Goal: Information Seeking & Learning: Check status

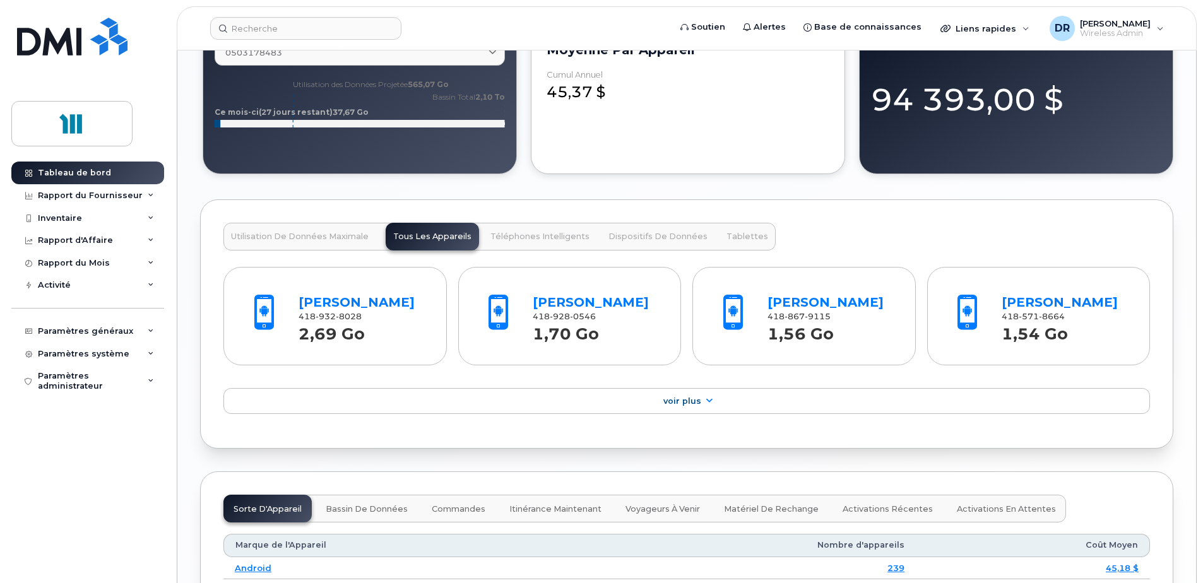
scroll to position [1200, 0]
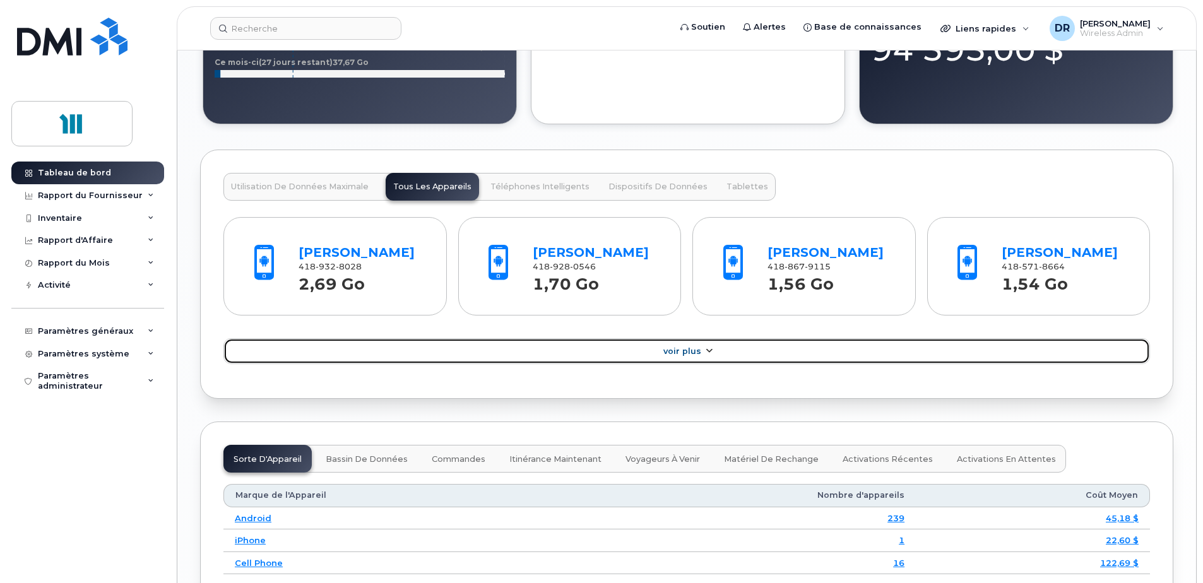
click at [687, 356] on span "Voir Plus" at bounding box center [683, 351] width 38 height 9
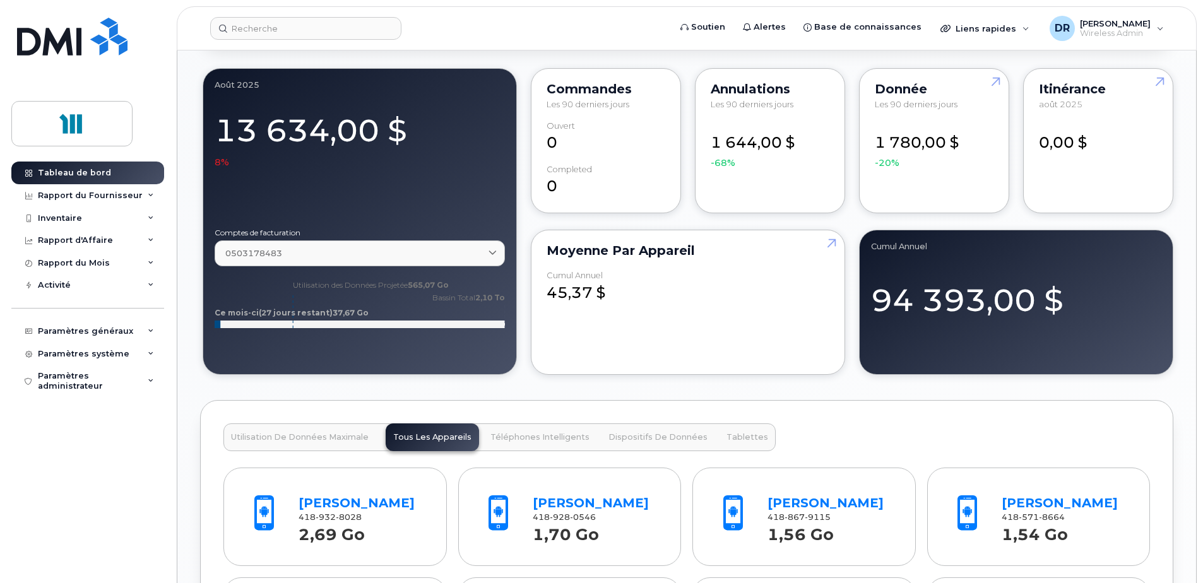
scroll to position [947, 0]
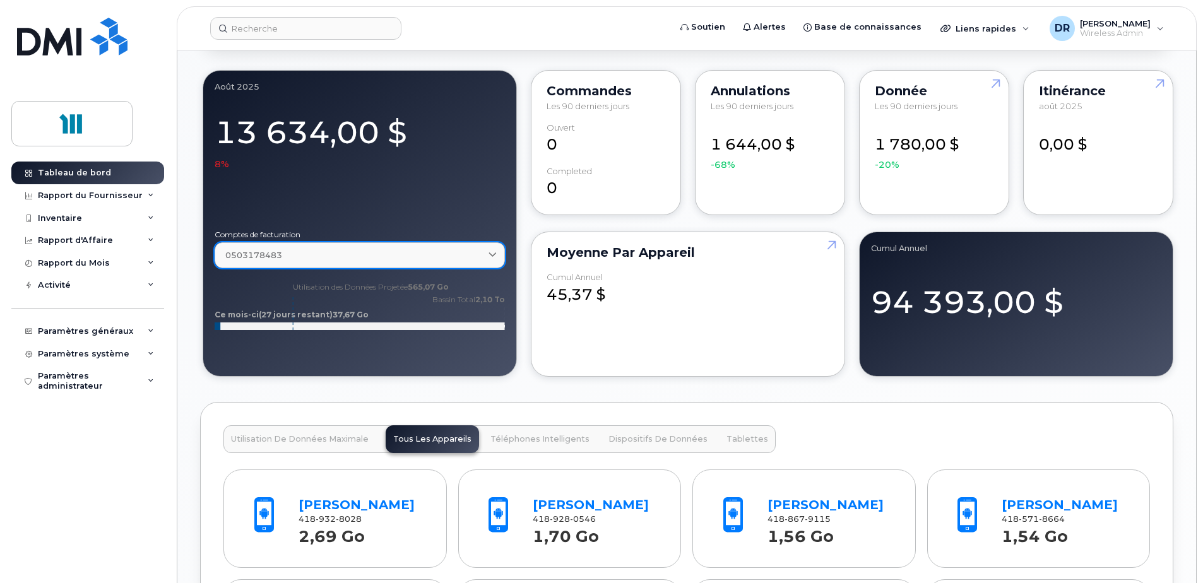
click at [486, 255] on div "0503178483" at bounding box center [359, 255] width 269 height 12
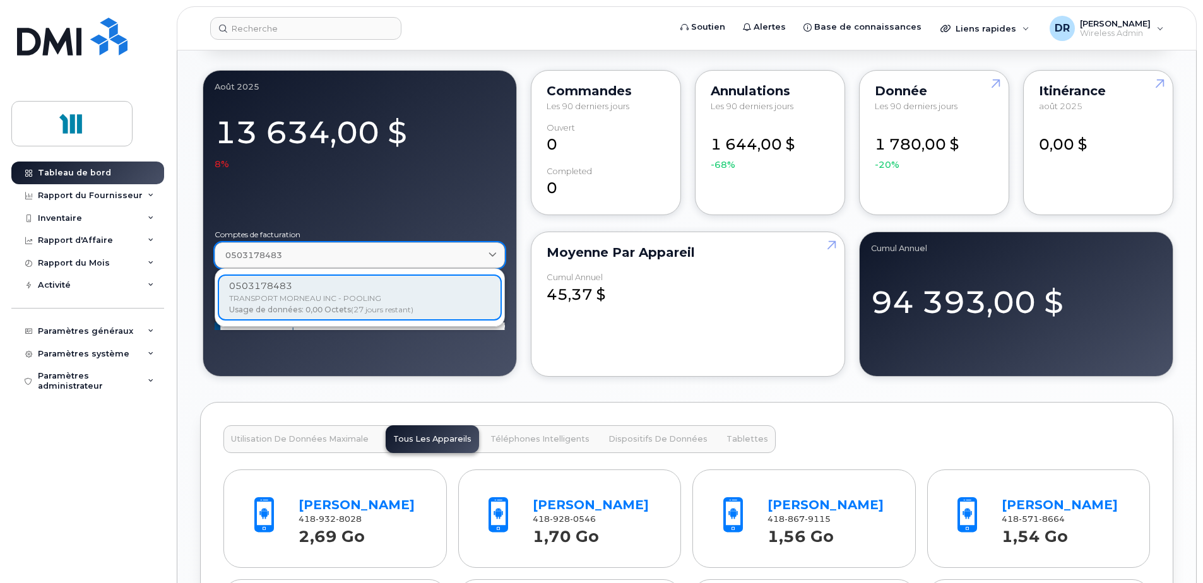
click at [486, 255] on div "0503178483" at bounding box center [359, 255] width 269 height 12
click at [487, 203] on div at bounding box center [360, 195] width 290 height 51
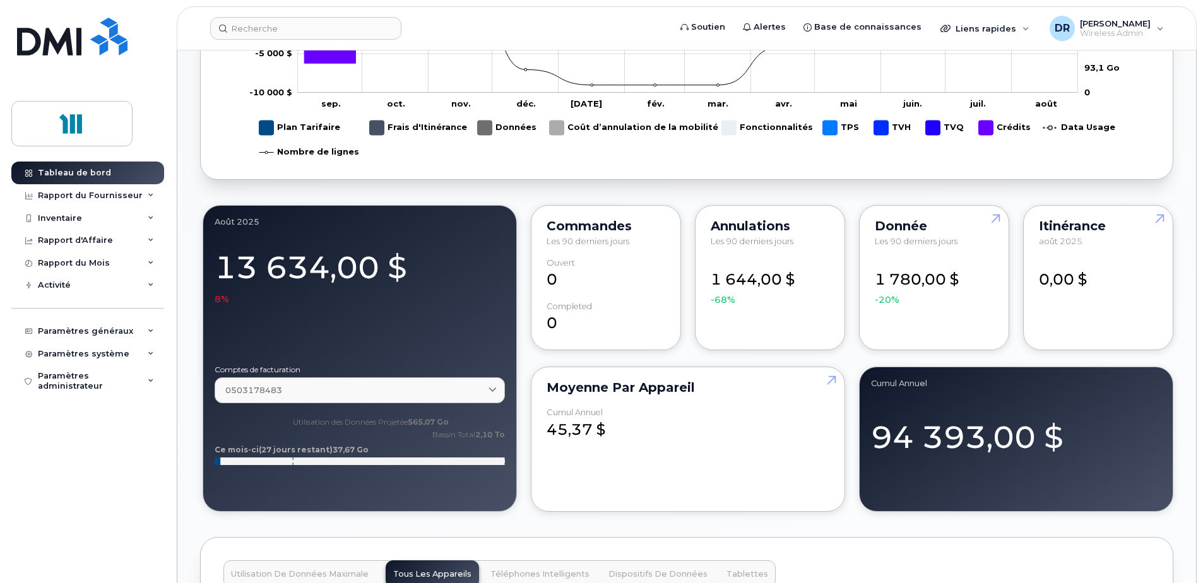
scroll to position [840, 0]
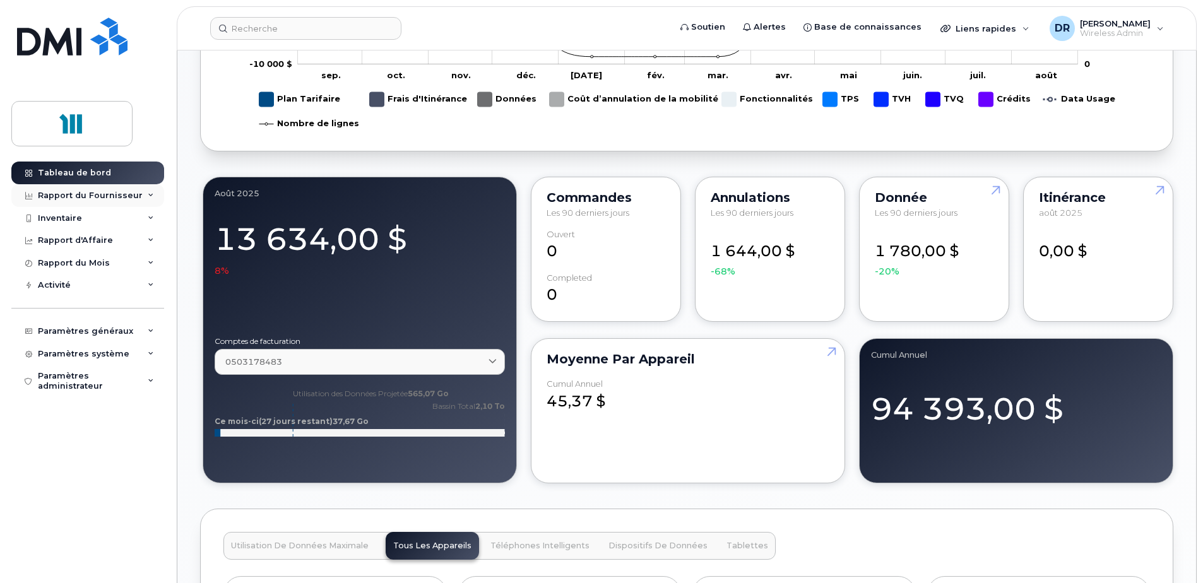
click at [147, 194] on div "Rapport du Fournisseur" at bounding box center [87, 195] width 153 height 23
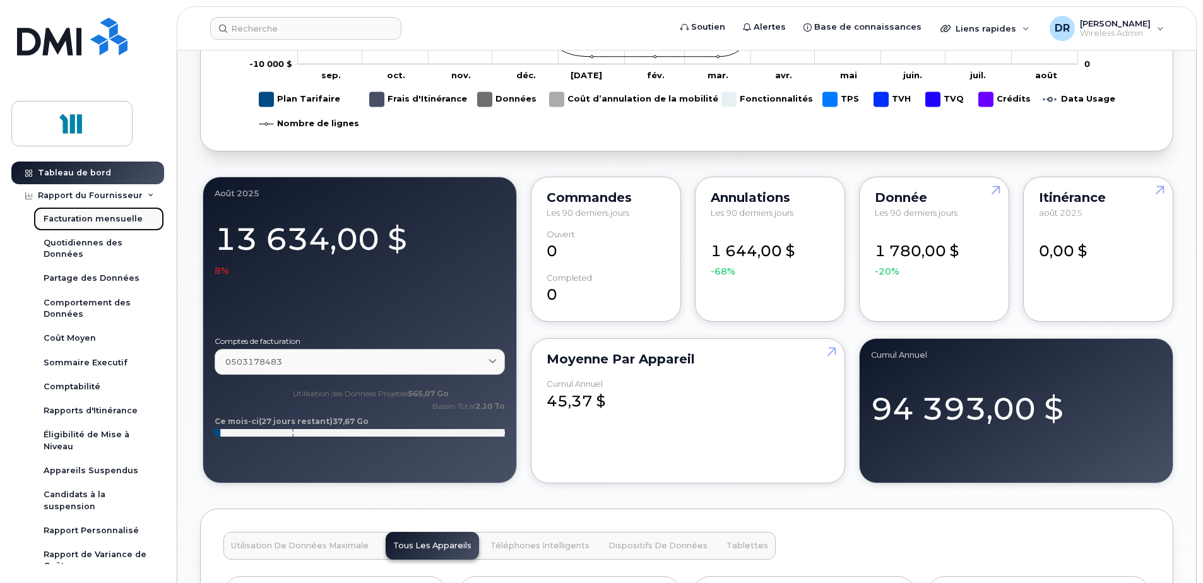
click at [104, 219] on div "Facturation mensuelle" at bounding box center [93, 218] width 99 height 11
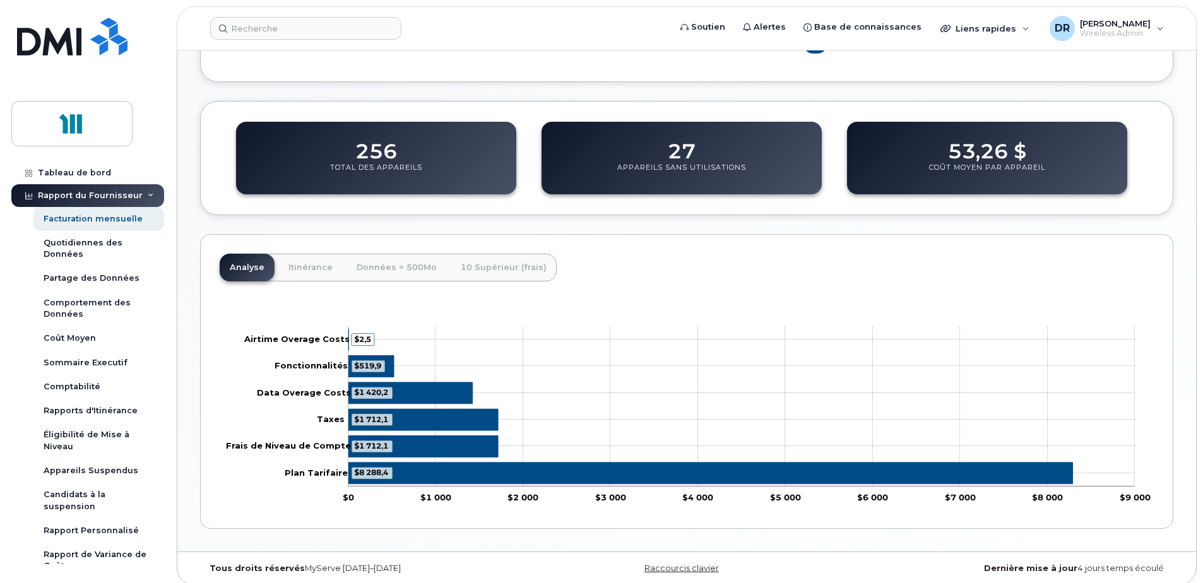
scroll to position [404, 0]
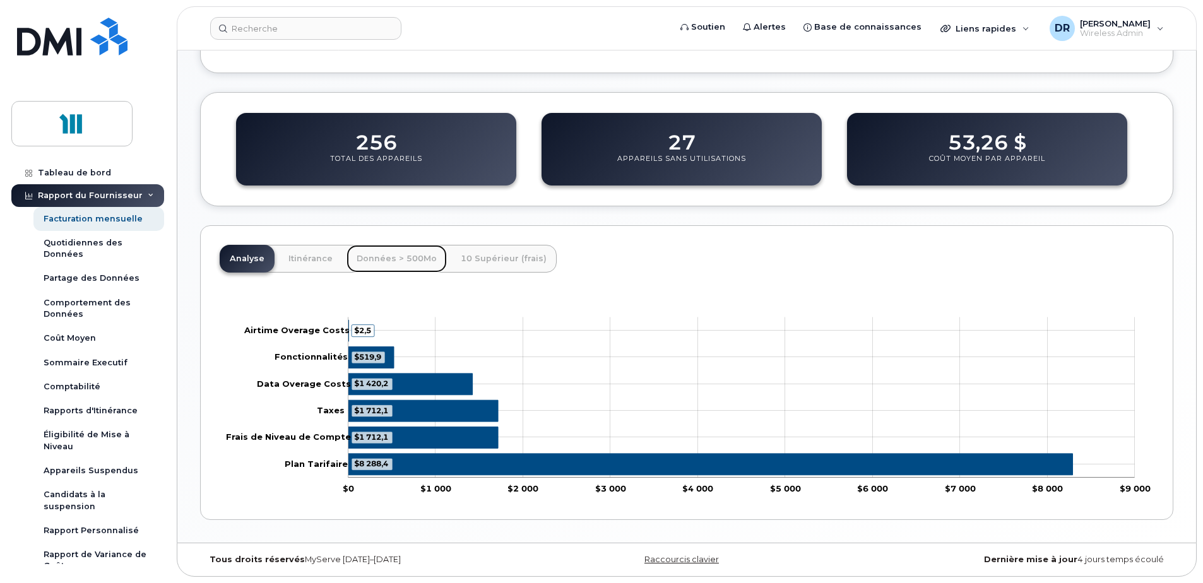
click at [389, 256] on link "Données > 500Mo" at bounding box center [397, 259] width 100 height 28
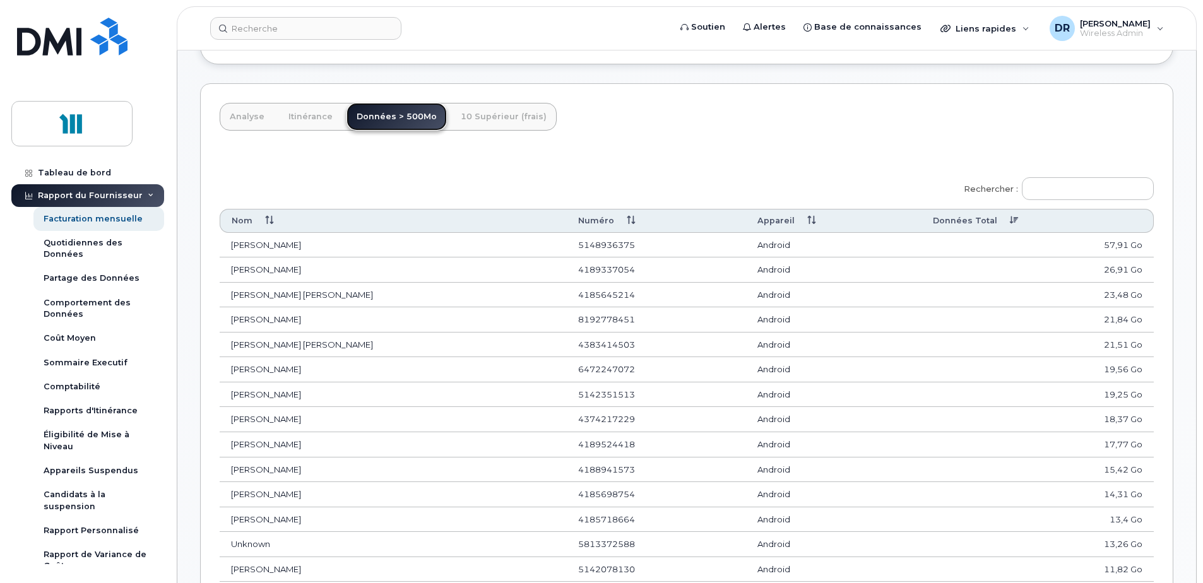
scroll to position [542, 0]
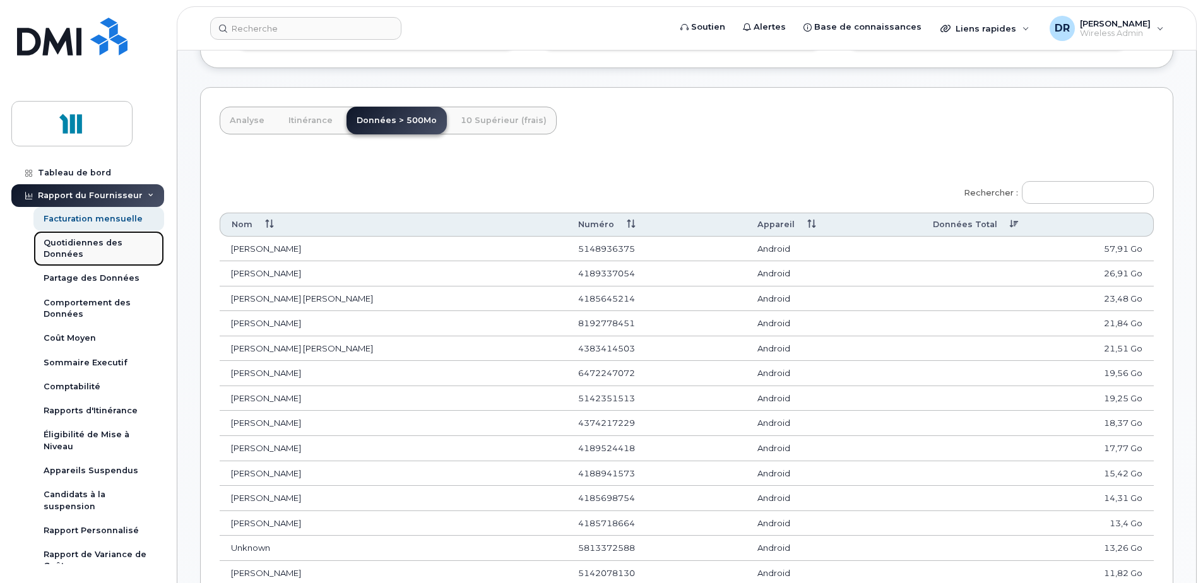
click at [80, 240] on div "Quotidiennes des Données" at bounding box center [99, 248] width 110 height 23
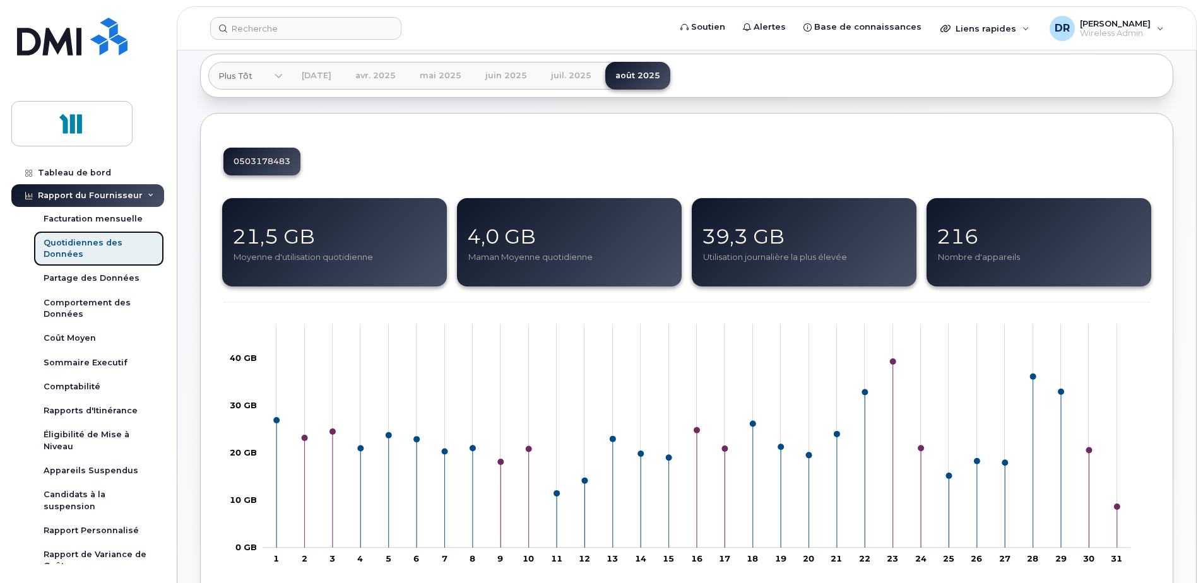
scroll to position [63, 0]
click at [573, 77] on link "juil. 2025" at bounding box center [571, 75] width 61 height 28
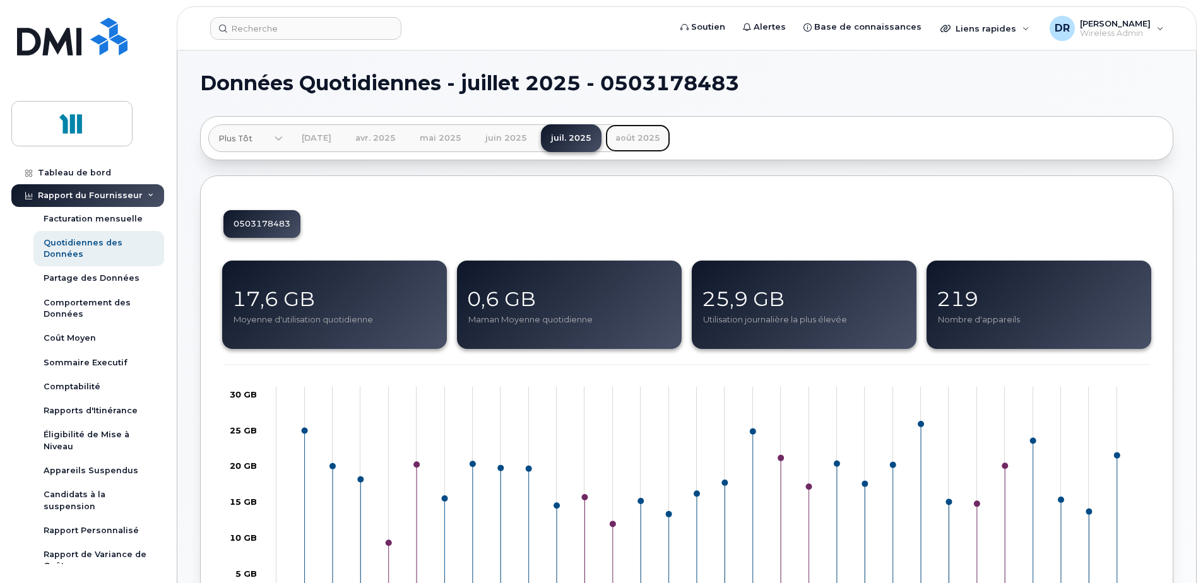
click at [659, 136] on link "août 2025" at bounding box center [637, 138] width 65 height 28
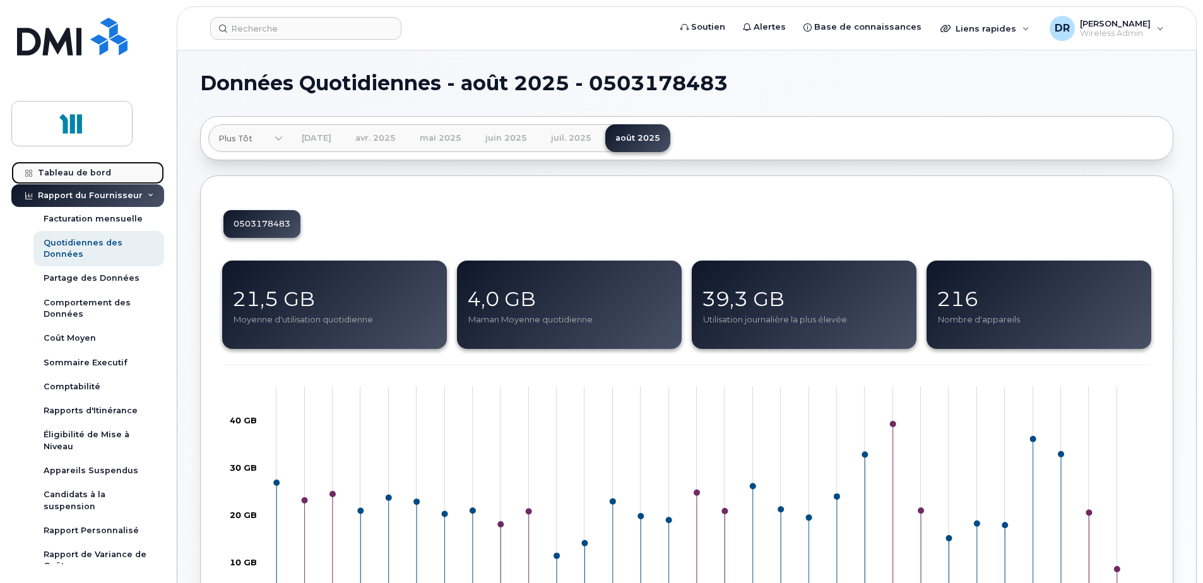
click at [80, 177] on div "Tableau de bord" at bounding box center [74, 173] width 73 height 10
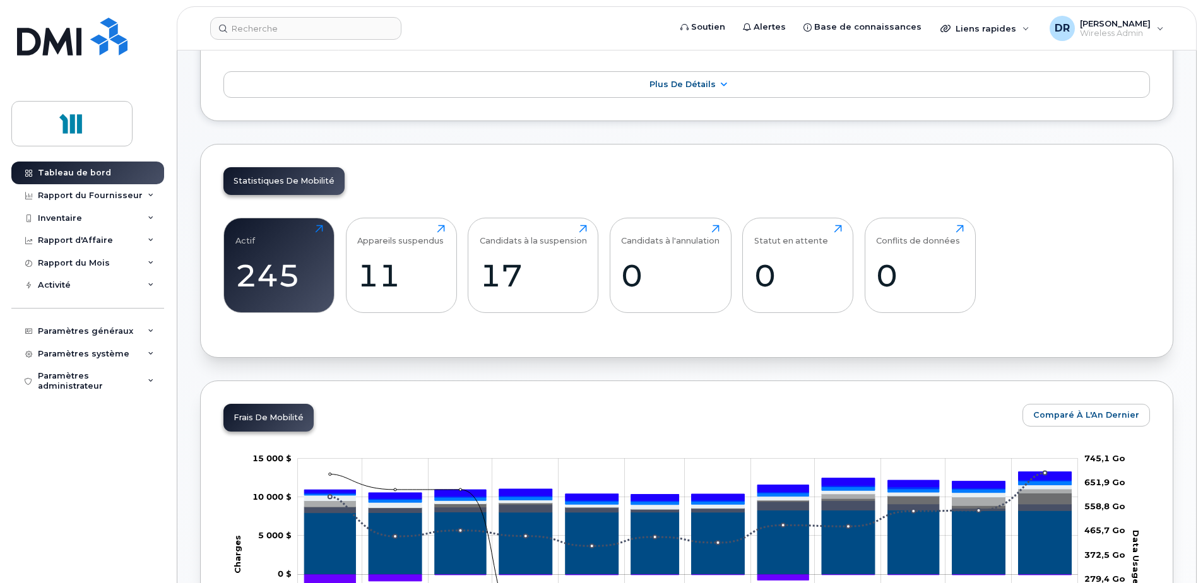
scroll to position [505, 0]
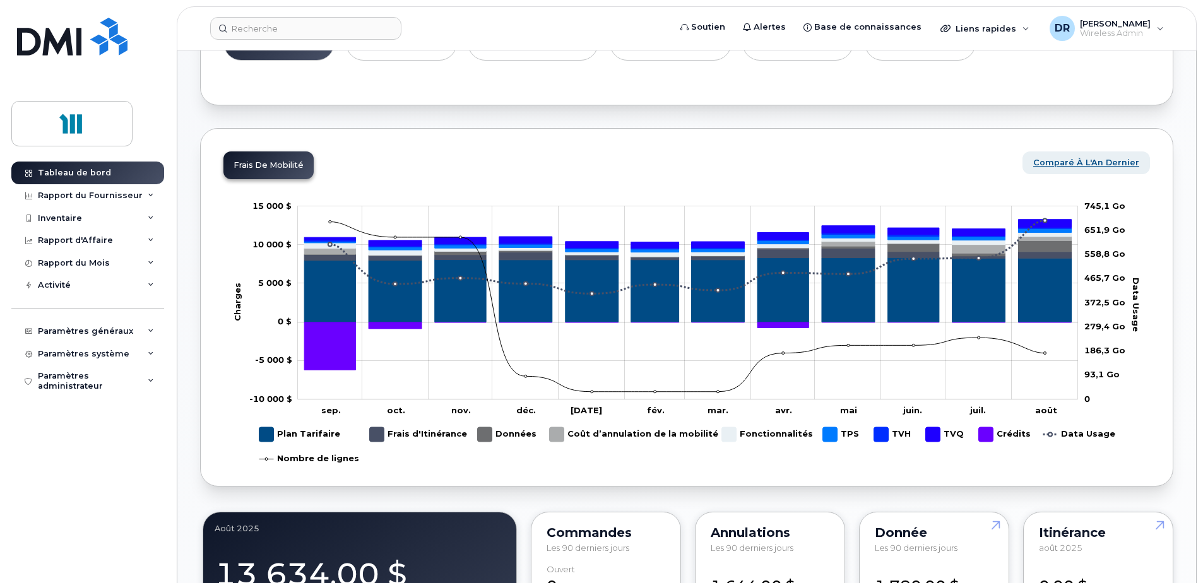
click at [1116, 160] on span "Comparé à l'An Dernier" at bounding box center [1087, 163] width 106 height 12
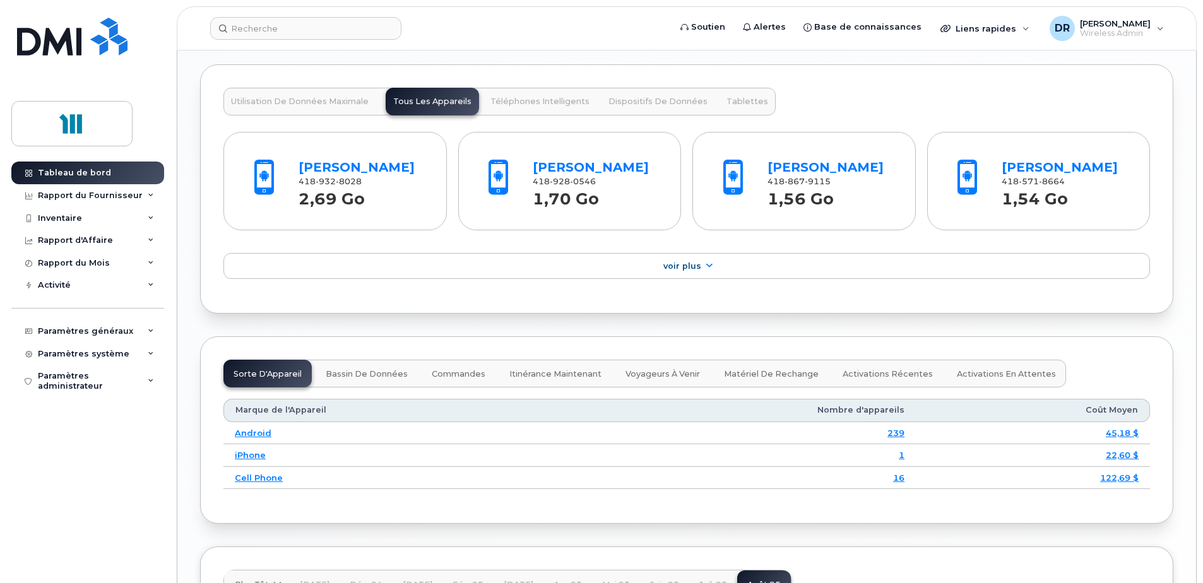
scroll to position [1263, 0]
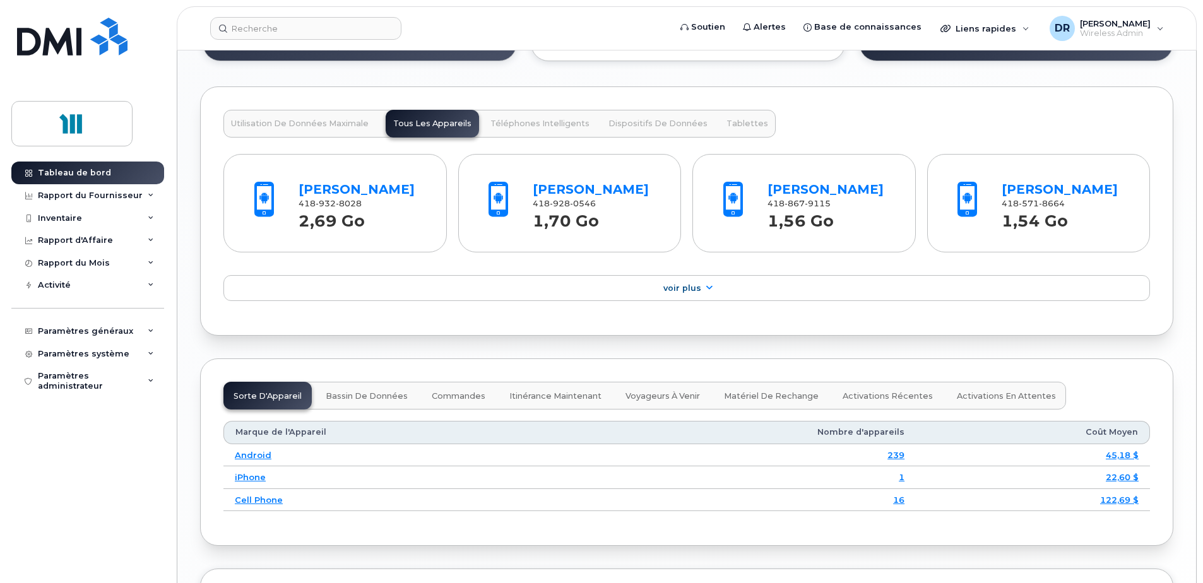
click at [281, 124] on span "Utilisation de Données Maximale" at bounding box center [300, 124] width 138 height 10
click at [314, 122] on span "Utilisation de Données Maximale" at bounding box center [300, 124] width 138 height 10
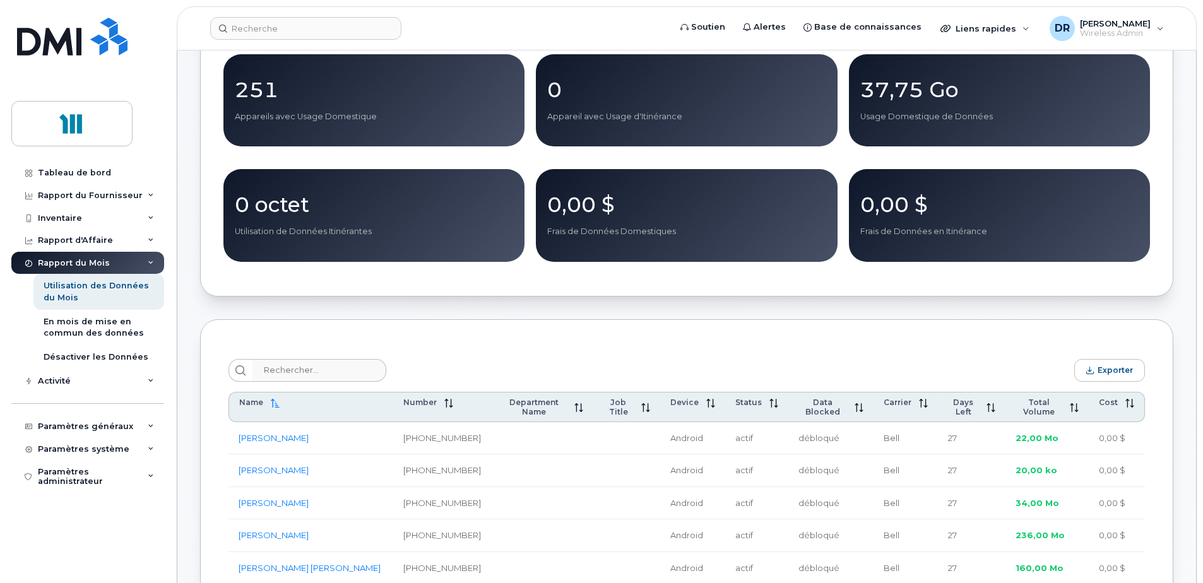
scroll to position [189, 0]
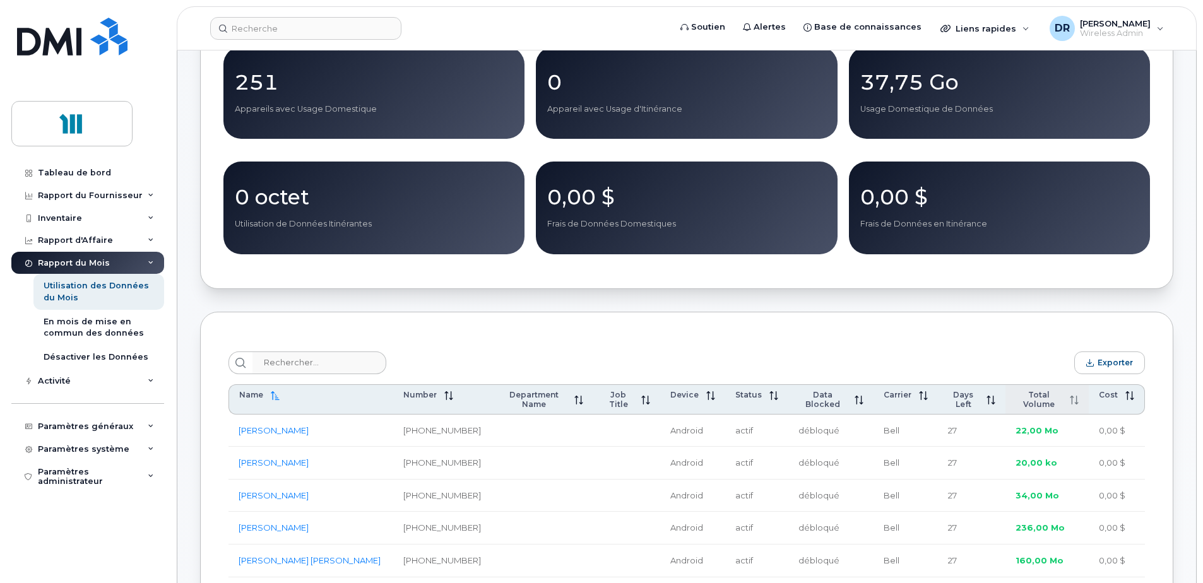
click at [1077, 403] on icon at bounding box center [1077, 400] width 1 height 9
click at [1074, 403] on icon at bounding box center [1074, 400] width 9 height 9
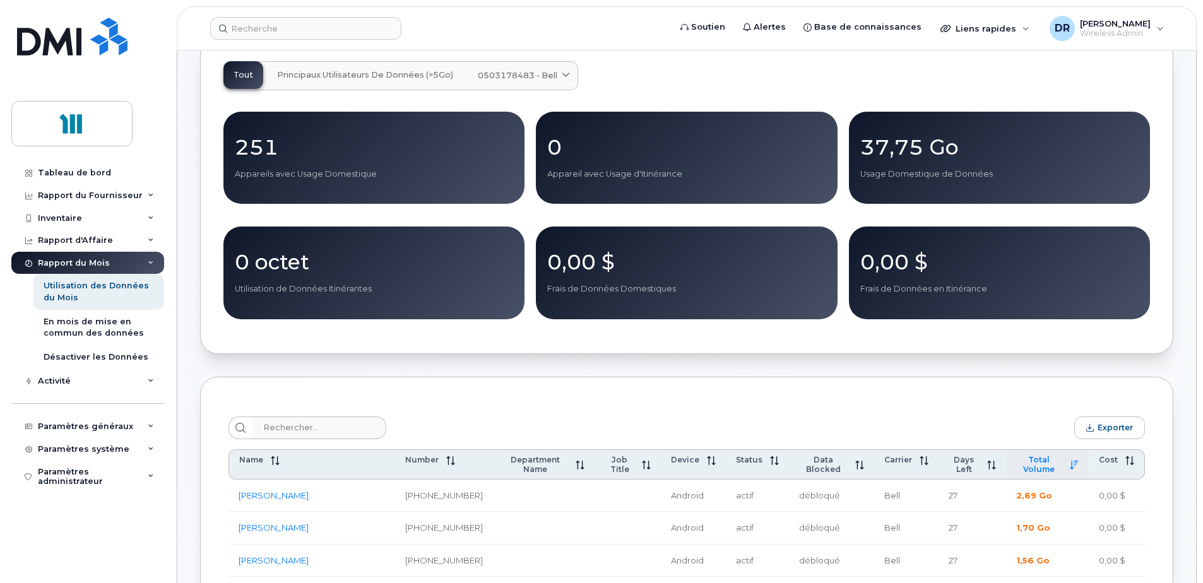
scroll to position [0, 0]
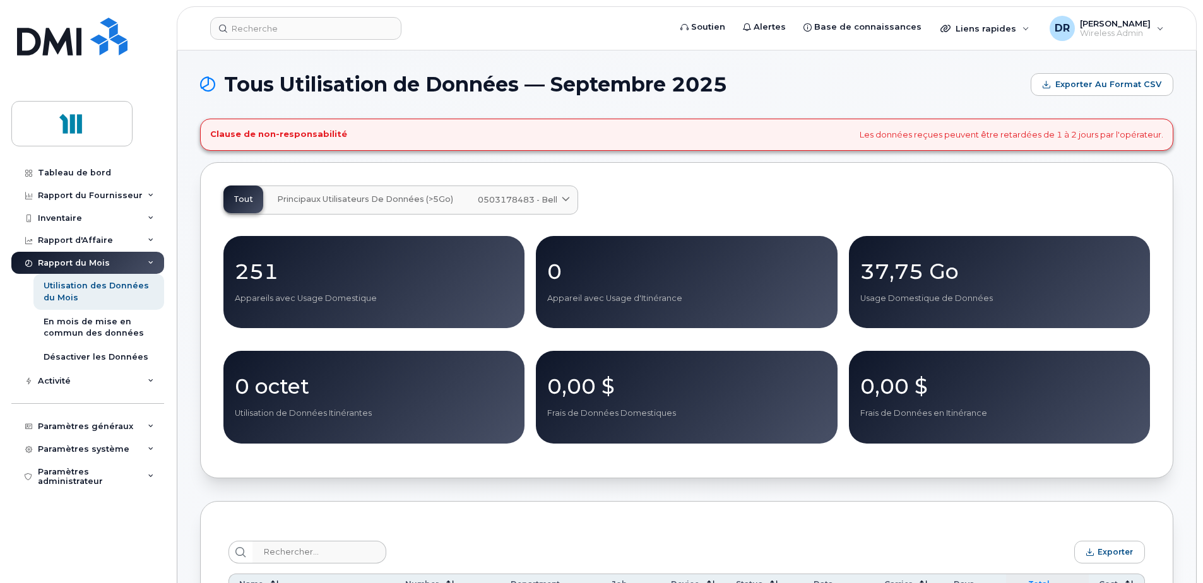
click at [564, 202] on icon at bounding box center [566, 200] width 8 height 8
click at [627, 198] on div "Tout Principaux Utilisateurs de Données (>5Go) 0503178483 - Bell Partage de don…" at bounding box center [687, 200] width 927 height 29
click at [306, 197] on span "Principaux Utilisateurs de Données (>5Go)" at bounding box center [365, 199] width 176 height 10
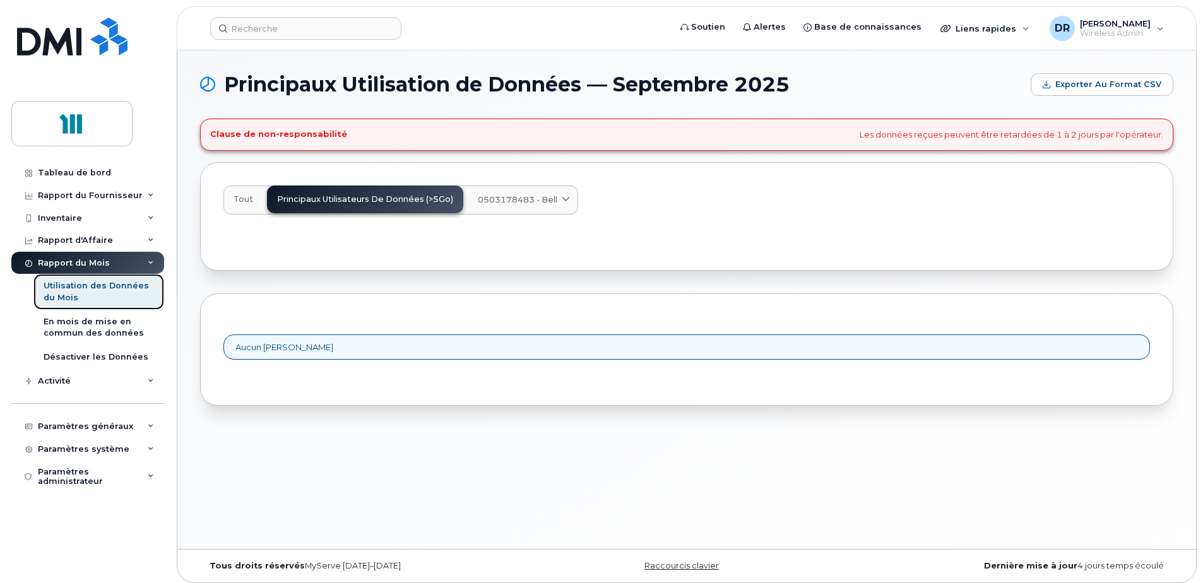
click at [108, 289] on div "Utilisation des Données du Mois" at bounding box center [99, 291] width 110 height 23
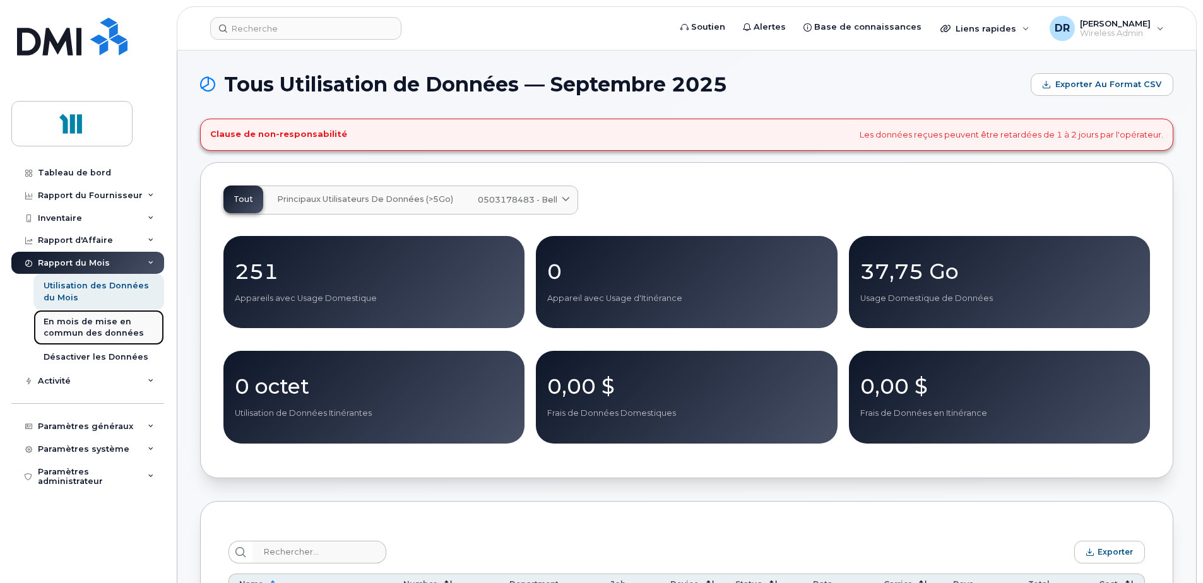
click at [92, 327] on div "En mois de mise en commun des données" at bounding box center [99, 327] width 110 height 23
click at [109, 325] on div "En mois de mise en commun des données" at bounding box center [99, 327] width 110 height 23
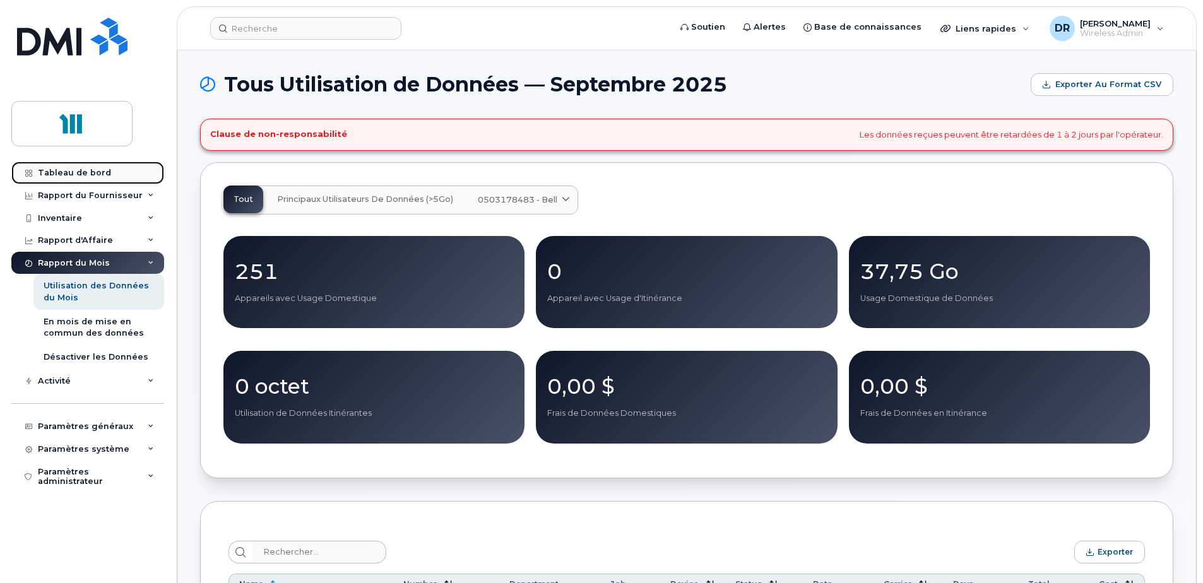
click at [66, 176] on div "Tableau de bord" at bounding box center [74, 173] width 73 height 10
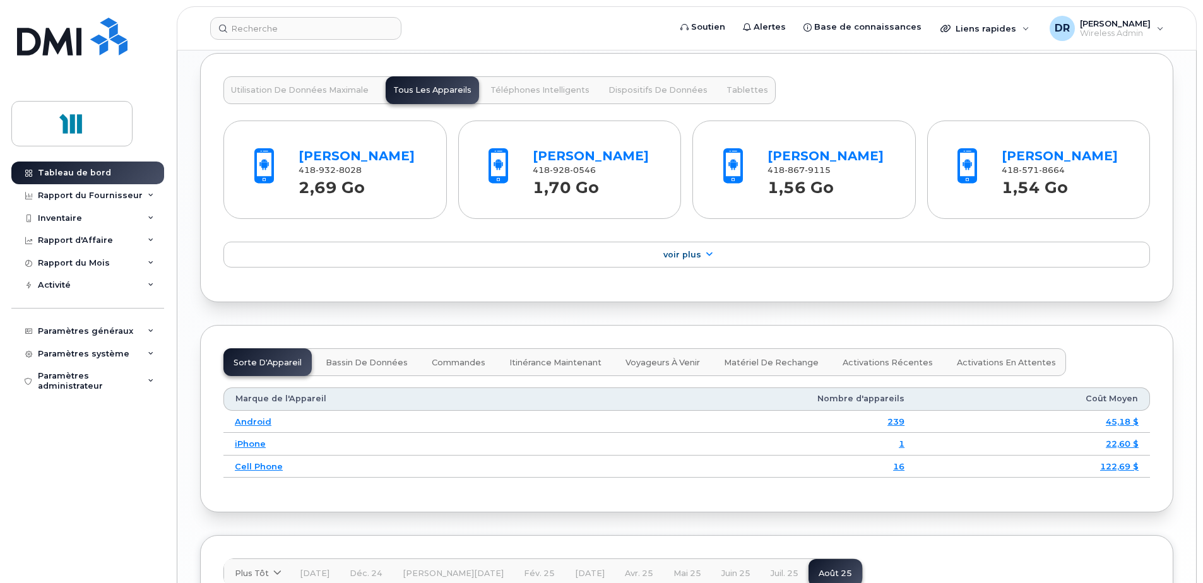
scroll to position [1296, 0]
click at [368, 369] on span "Bassin de Données" at bounding box center [367, 364] width 82 height 10
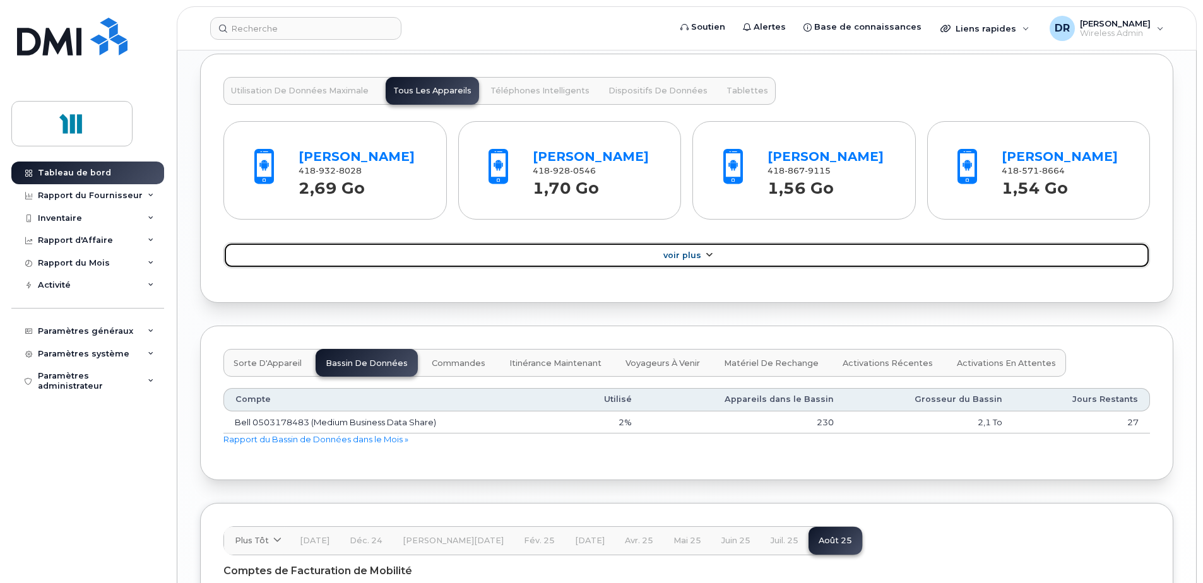
click at [676, 260] on span "Voir Plus" at bounding box center [683, 255] width 38 height 9
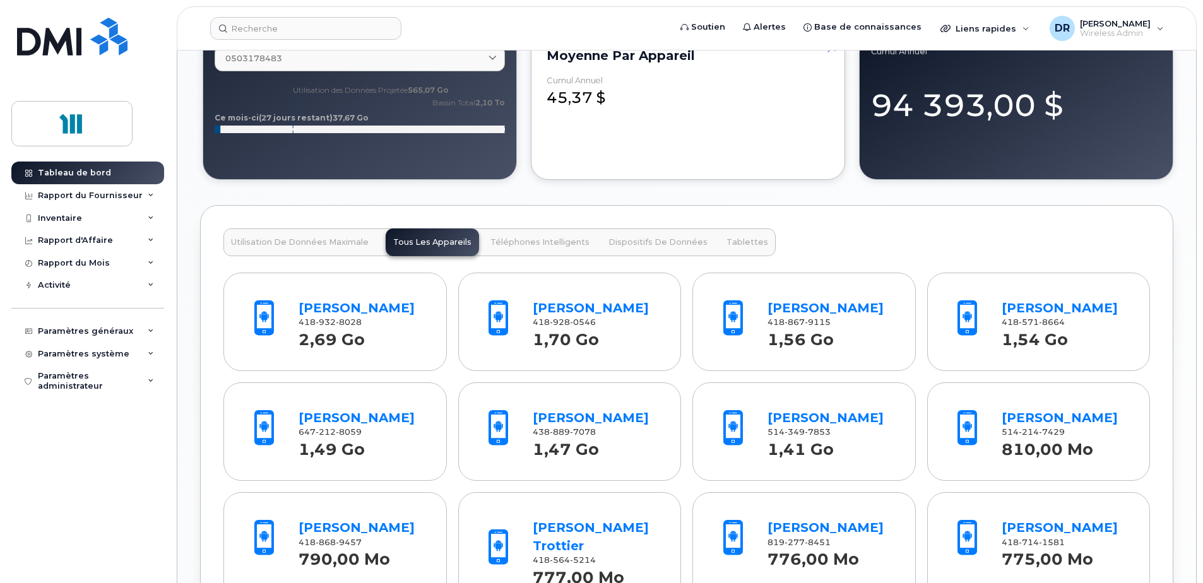
scroll to position [1043, 0]
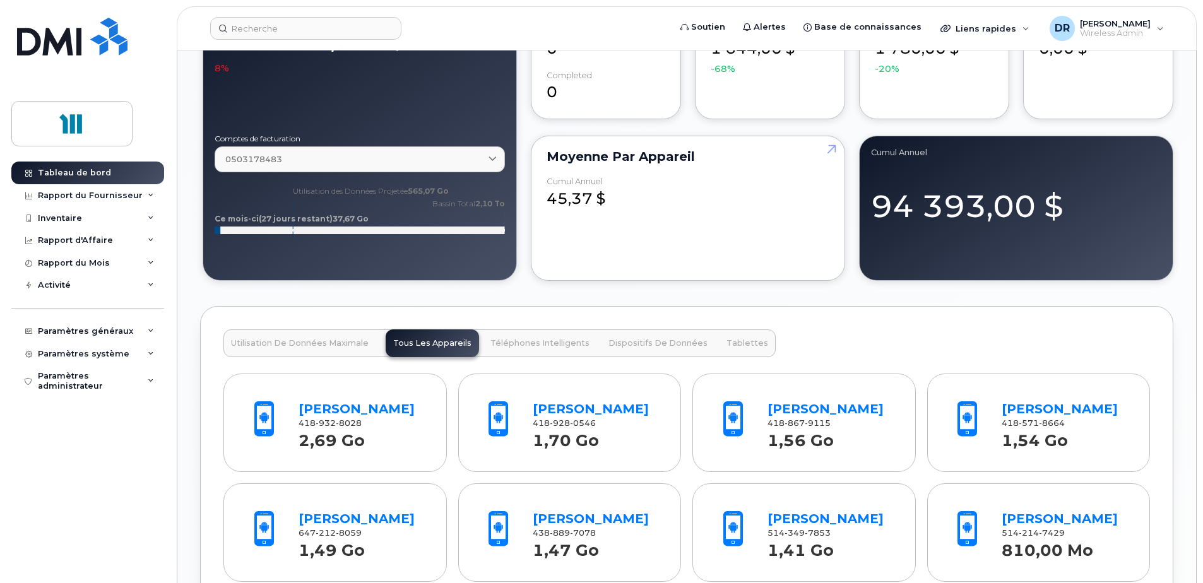
click at [540, 347] on span "Téléphones Intelligents" at bounding box center [540, 343] width 99 height 10
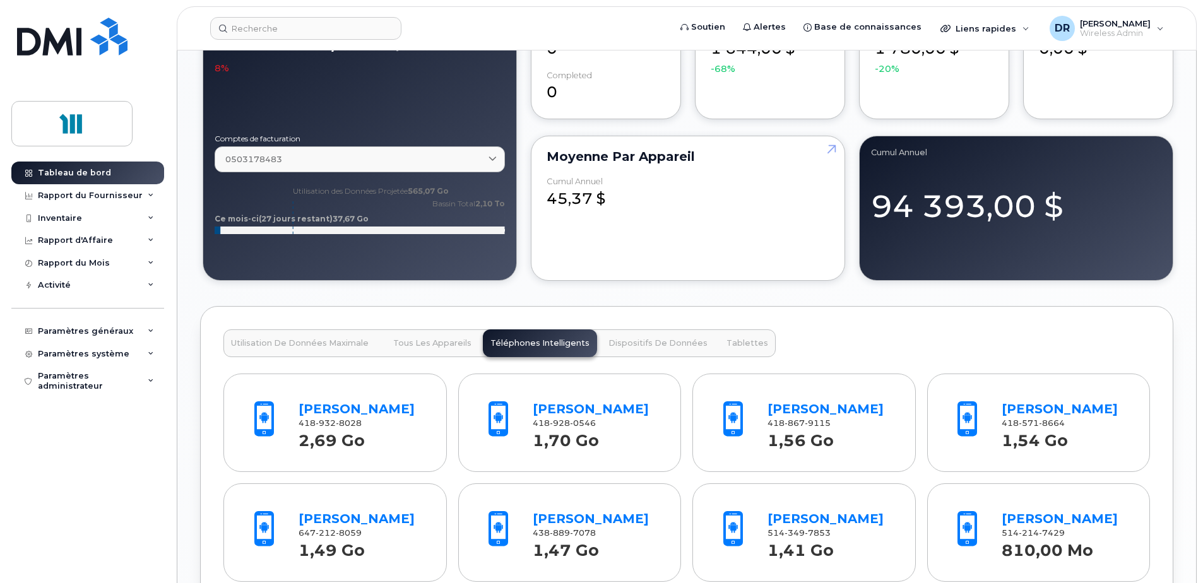
click at [658, 342] on span "Dispositifs de Données" at bounding box center [658, 343] width 99 height 10
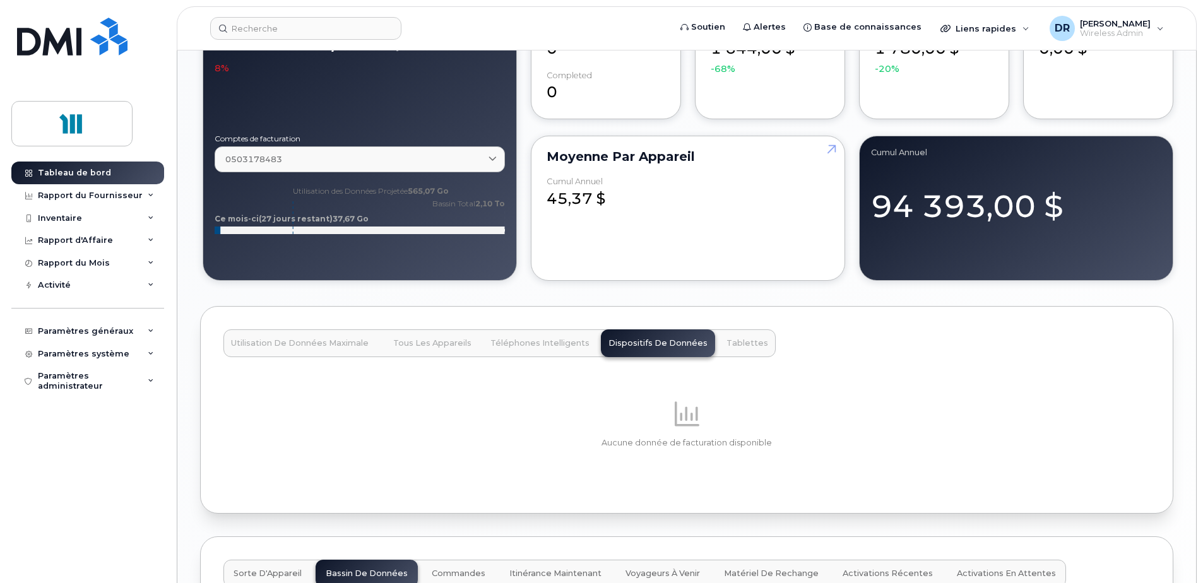
click at [752, 347] on span "Tablettes" at bounding box center [748, 343] width 42 height 10
click at [278, 345] on span "Utilisation de Données Maximale" at bounding box center [300, 343] width 138 height 10
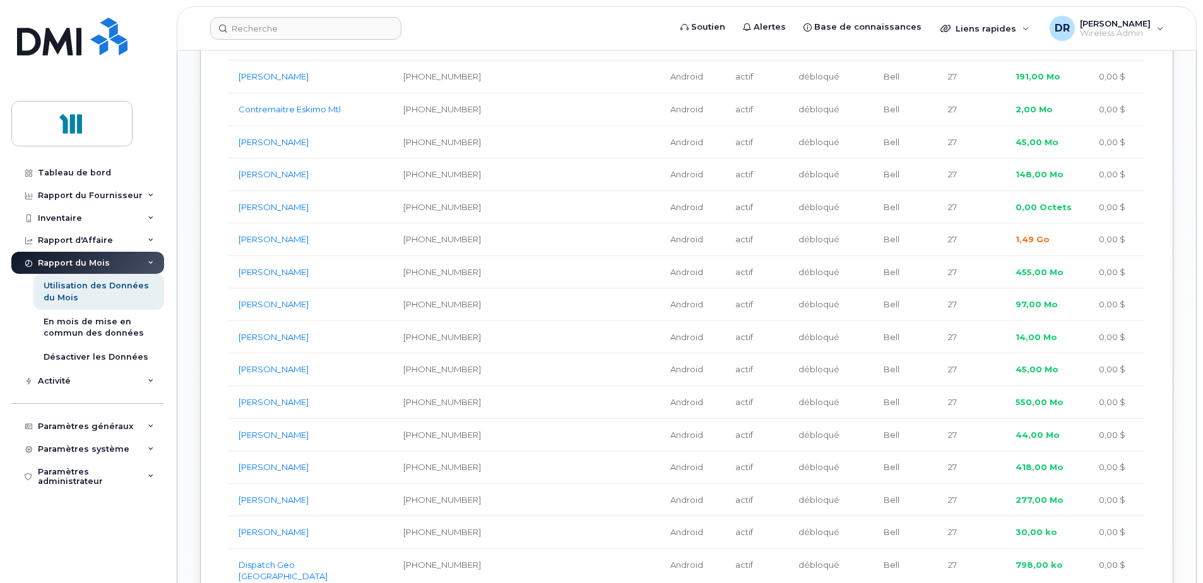
scroll to position [2210, 0]
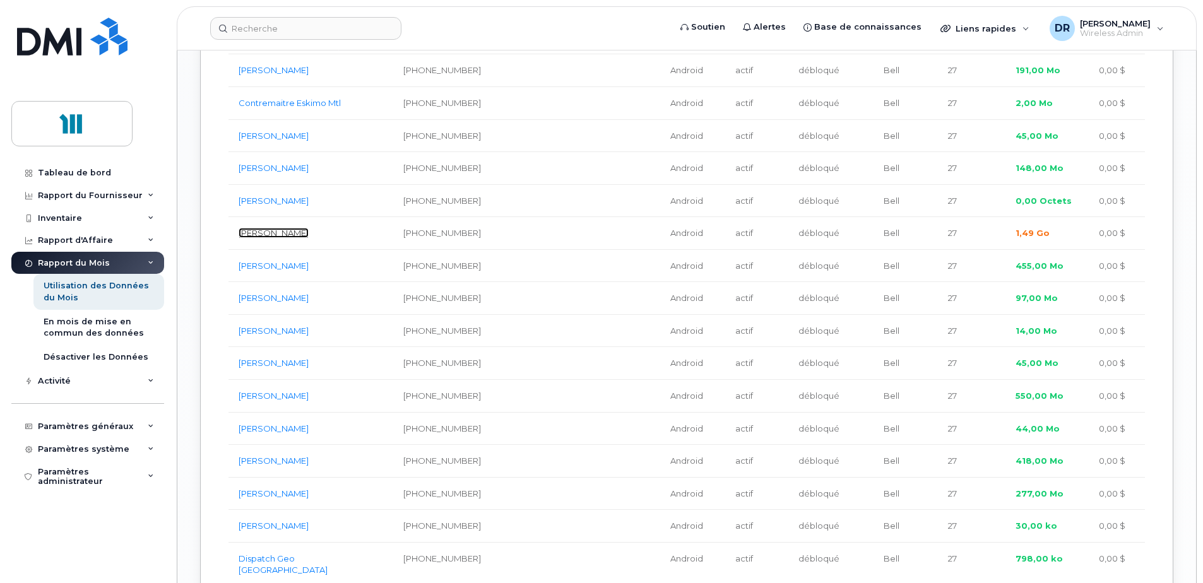
click at [256, 228] on link "David Moore" at bounding box center [274, 233] width 70 height 10
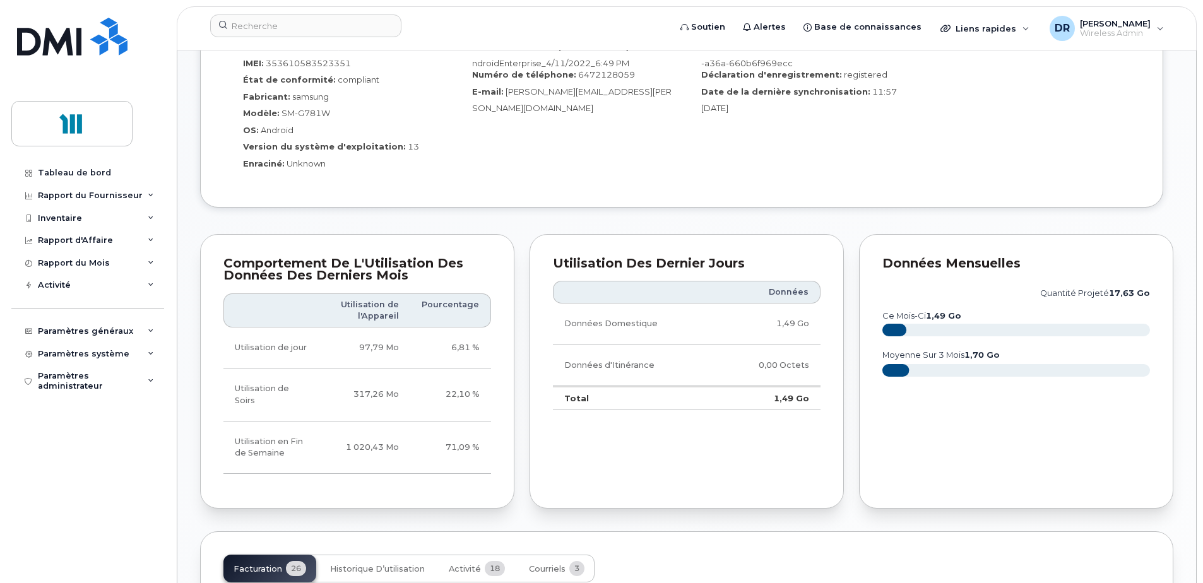
scroll to position [505, 0]
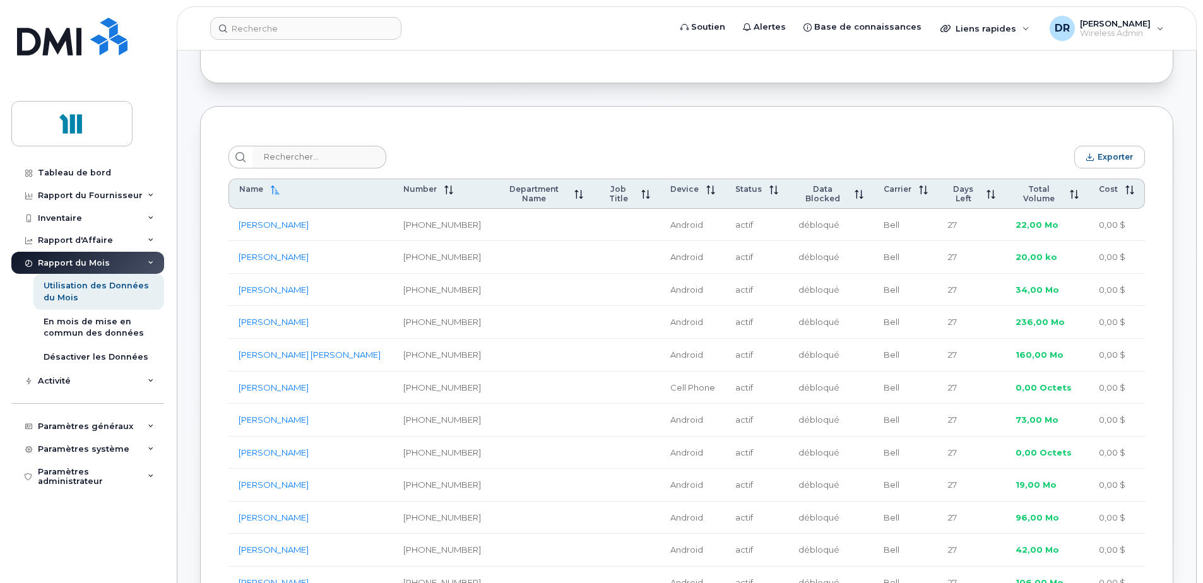
scroll to position [442, 0]
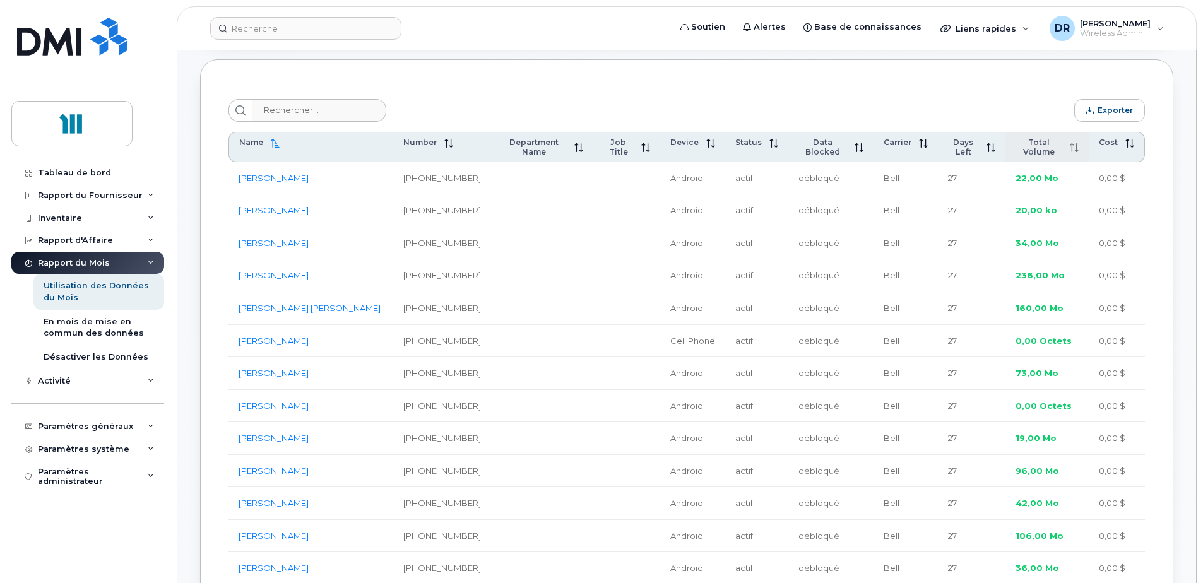
click at [1044, 141] on div "Total Volume" at bounding box center [1047, 147] width 63 height 19
click at [1044, 141] on div "Total Volume" at bounding box center [1048, 147] width 62 height 19
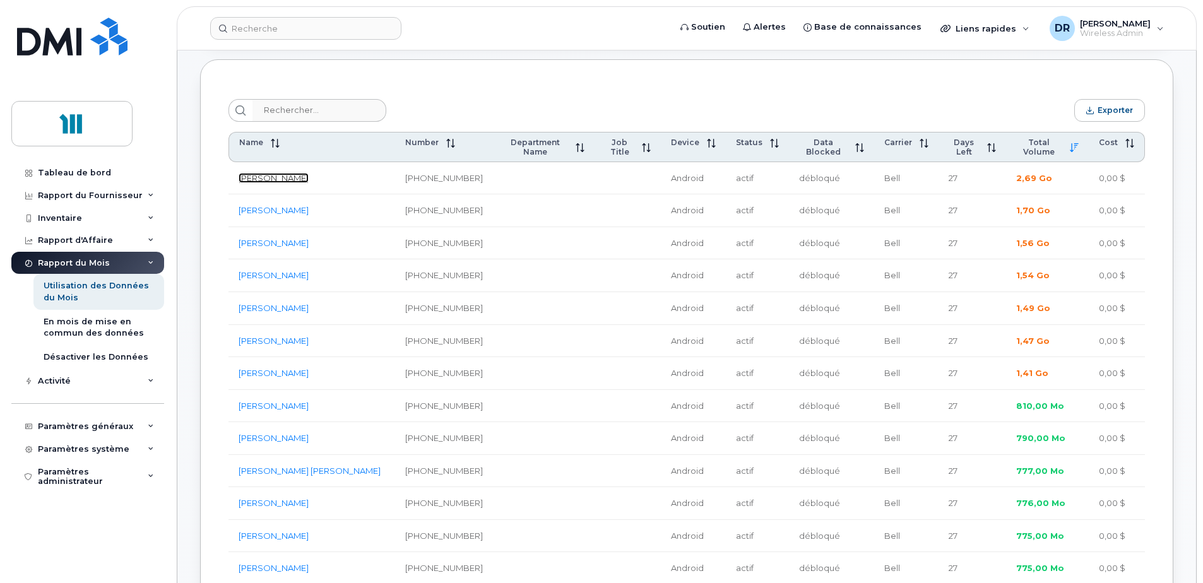
click at [254, 175] on link "Jonathan Lemieux" at bounding box center [274, 178] width 70 height 10
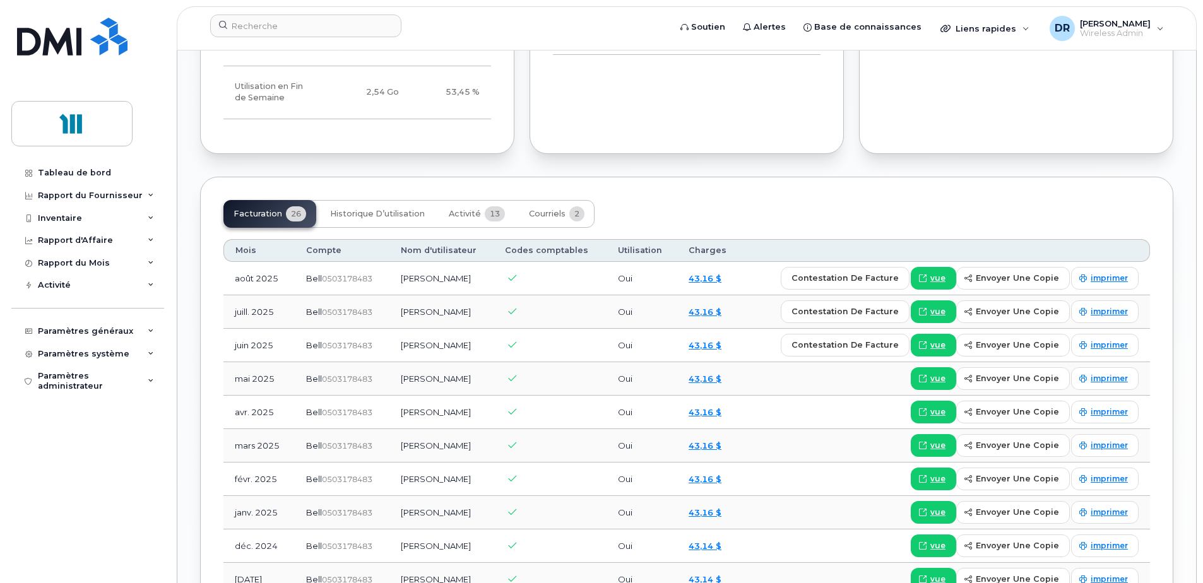
scroll to position [813, 0]
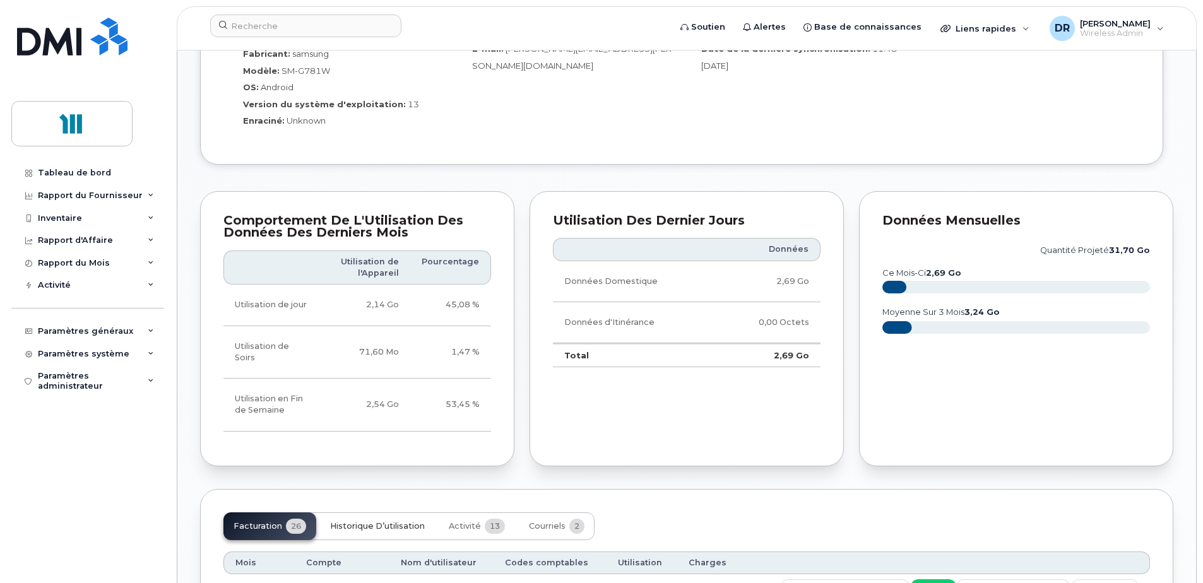
click at [400, 522] on span "Historique d’utilisation" at bounding box center [377, 527] width 95 height 10
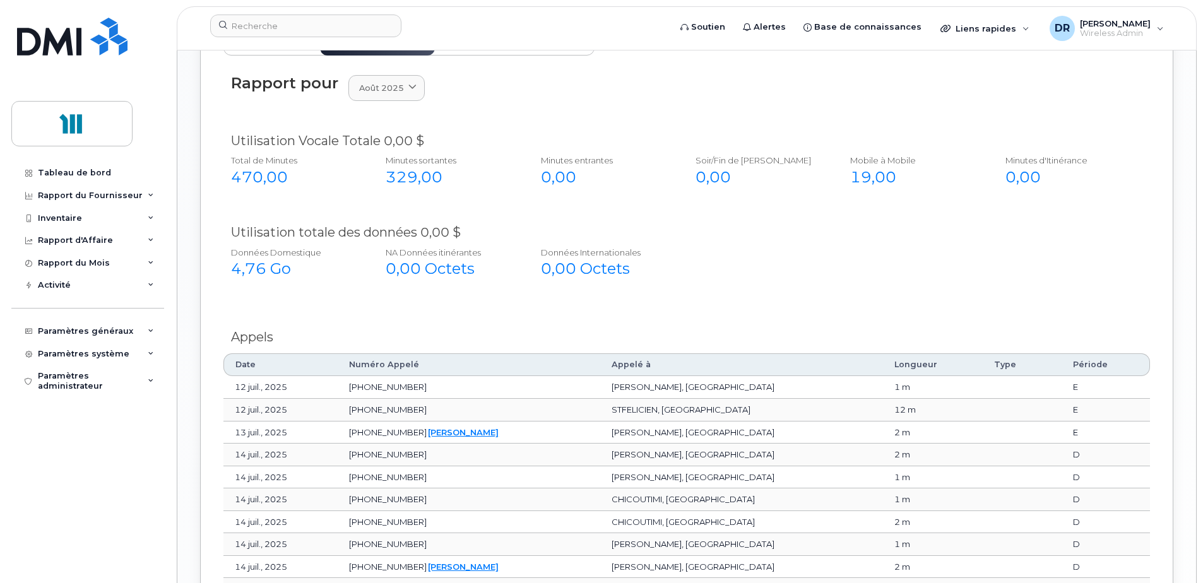
scroll to position [1046, 0]
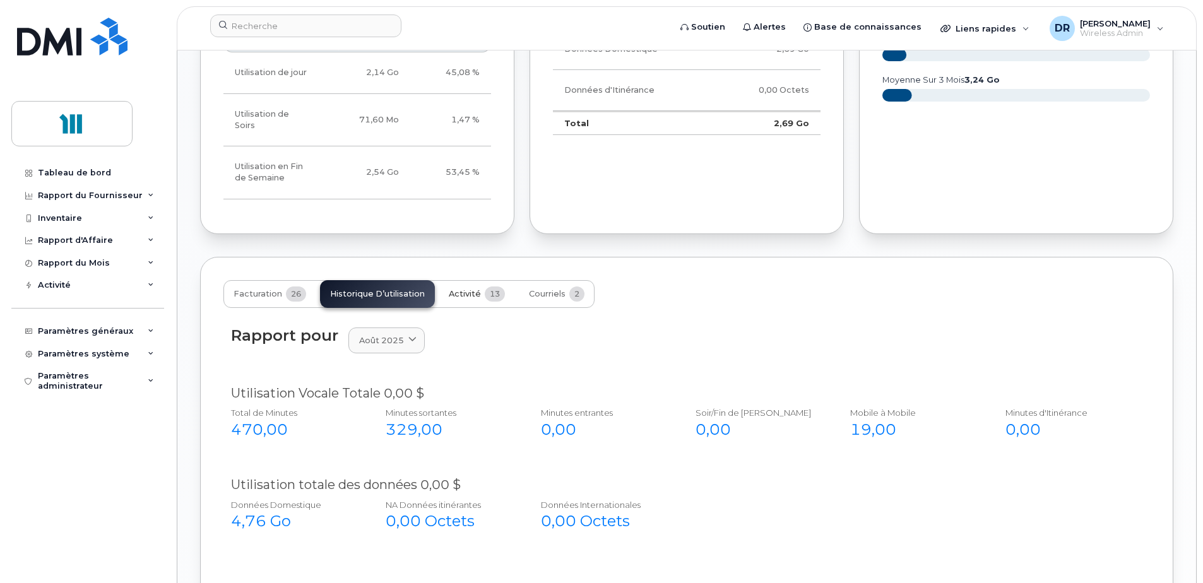
click at [485, 287] on span "13" at bounding box center [495, 294] width 20 height 15
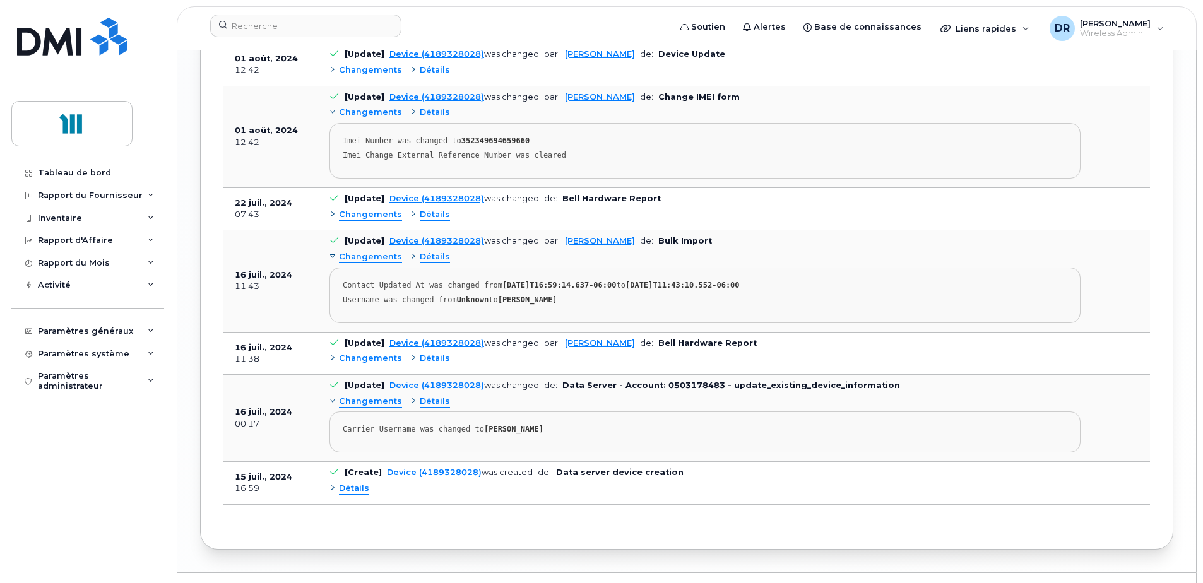
scroll to position [1736, 0]
